Goal: Navigation & Orientation: Understand site structure

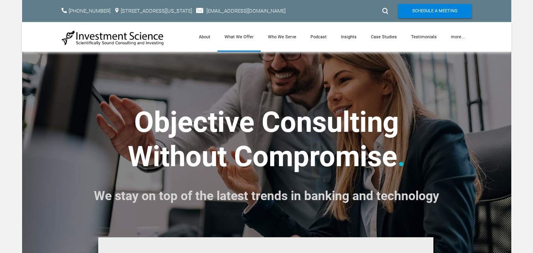
click at [238, 36] on link "What We Offer" at bounding box center [238, 37] width 43 height 30
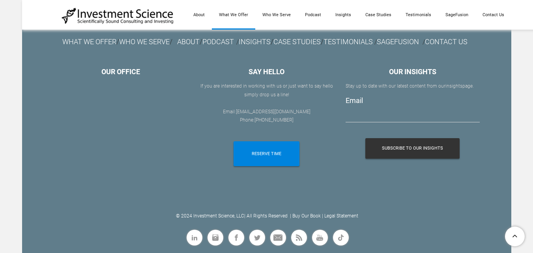
scroll to position [1399, 0]
click at [284, 14] on link "Who We Serve" at bounding box center [276, 15] width 43 height 30
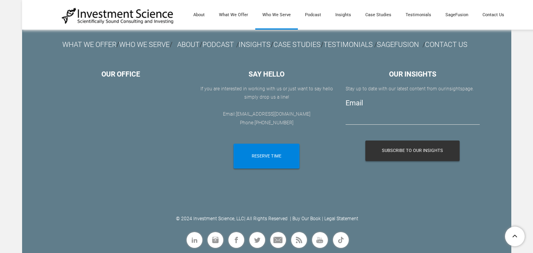
scroll to position [996, 0]
